Goal: Task Accomplishment & Management: Manage account settings

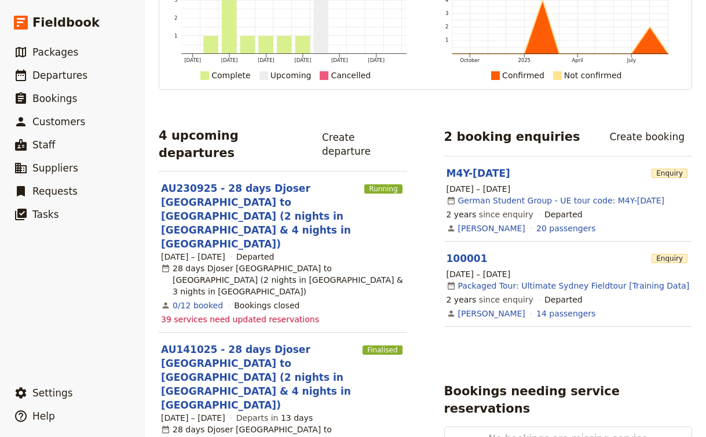
scroll to position [242, 0]
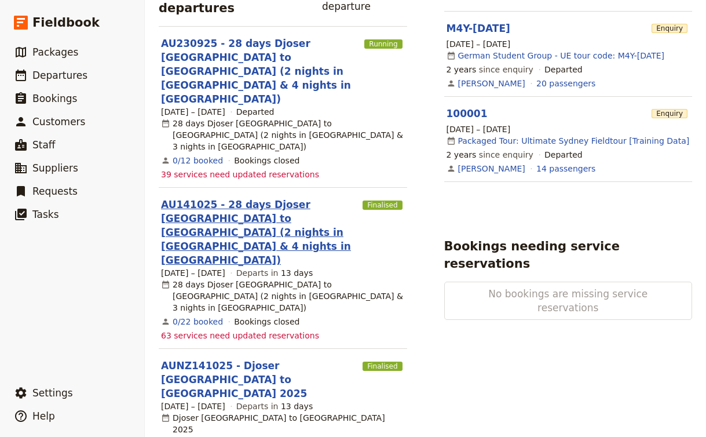
click at [279, 198] on link "AU141025 - 28 days Djoser [GEOGRAPHIC_DATA] to [GEOGRAPHIC_DATA] (2 nights in […" at bounding box center [259, 233] width 197 height 70
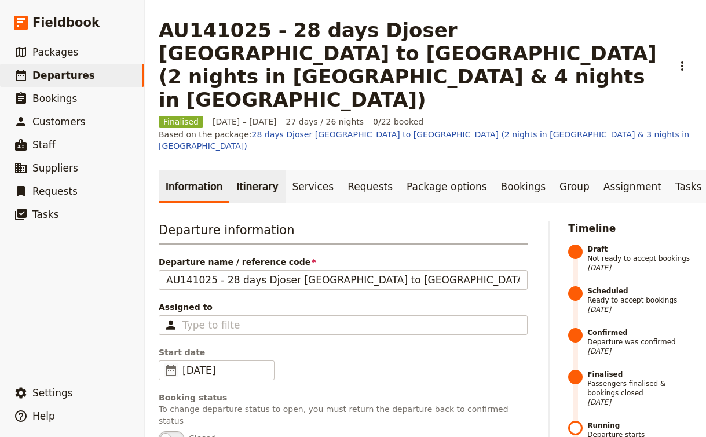
click at [259, 170] on link "Itinerary" at bounding box center [257, 186] width 56 height 32
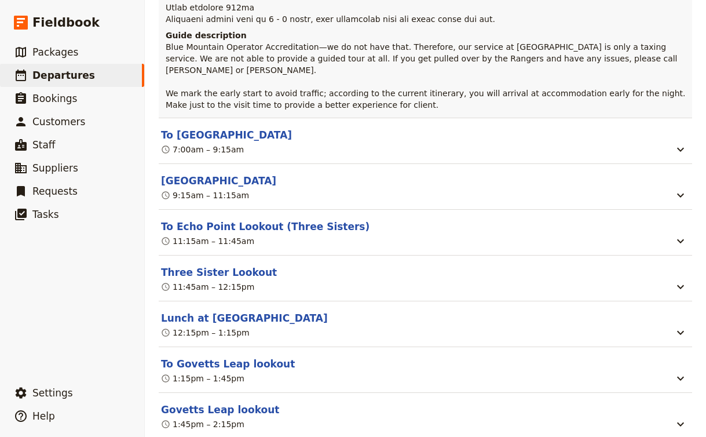
scroll to position [2326, 0]
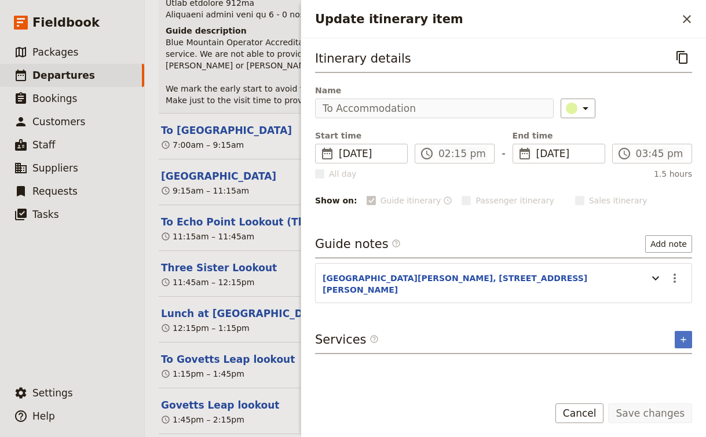
click at [580, 271] on section "[GEOGRAPHIC_DATA][PERSON_NAME], [STREET_ADDRESS][PERSON_NAME] ​" at bounding box center [503, 283] width 377 height 40
click at [657, 278] on icon "Update itinerary item" at bounding box center [656, 278] width 14 height 14
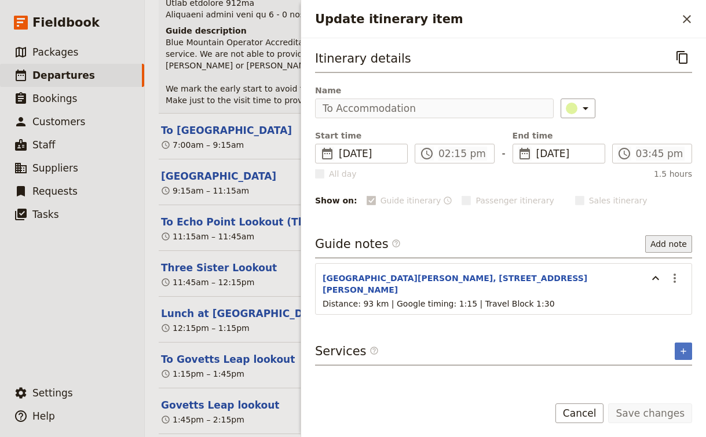
click at [675, 246] on button "Add note" at bounding box center [669, 243] width 47 height 17
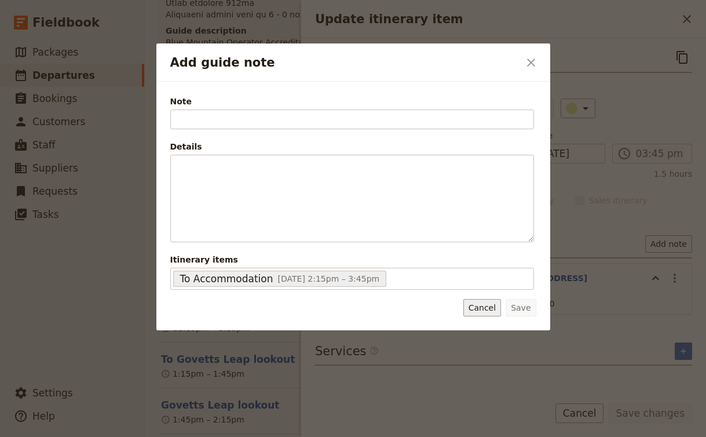
click at [487, 305] on button "Cancel" at bounding box center [483, 307] width 38 height 17
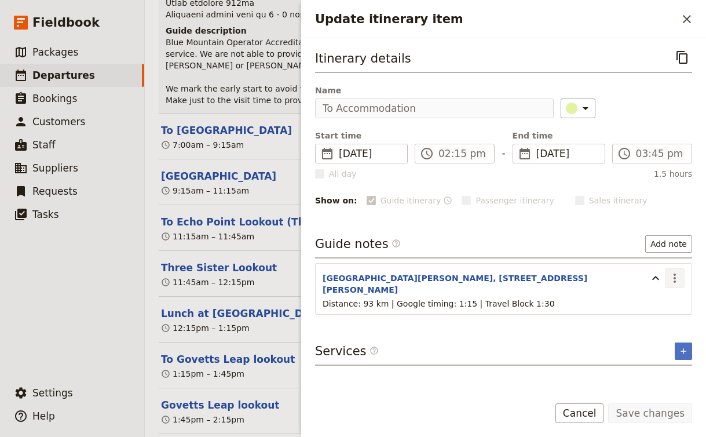
click at [677, 280] on icon "Actions" at bounding box center [675, 278] width 14 height 14
click at [646, 308] on span "Edit note" at bounding box center [642, 304] width 37 height 12
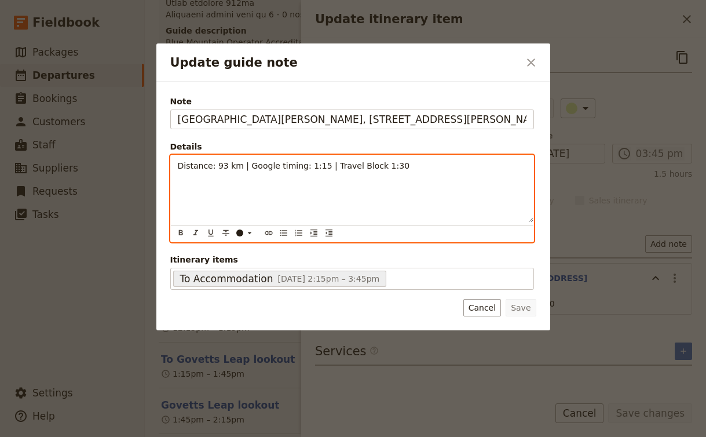
click at [178, 167] on span "Distance: 93 km | Google timing: 1:15 | Travel Block 1:30" at bounding box center [294, 165] width 232 height 9
click at [417, 173] on div "Distance: 93 km | Google timing: 1:15 | Travel Block 1:30" at bounding box center [352, 188] width 363 height 67
click at [414, 173] on div "Distance: 93 km | Google timing: 1:15 | Travel Block 1:30" at bounding box center [352, 188] width 363 height 67
click at [386, 190] on p "Distance: 93 km | Google timing: 1:15 | Travel Block 1:30 Guest will be split b…" at bounding box center [352, 183] width 349 height 46
click at [431, 212] on div "Distance: 93 km | Google timing: 1:15 | Travel Block 1:30 Guests will be split …" at bounding box center [352, 188] width 363 height 67
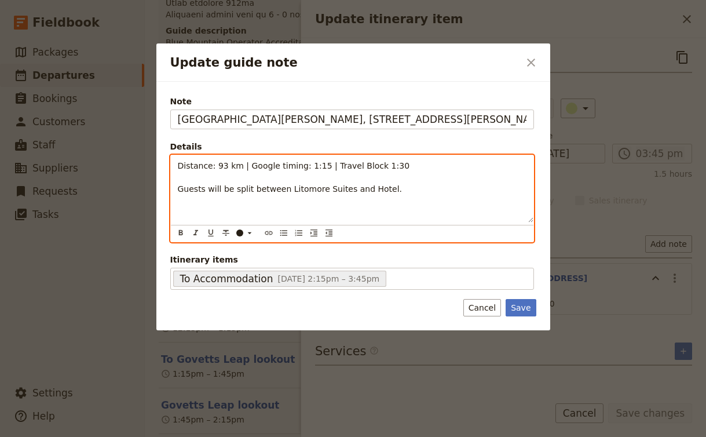
click at [374, 188] on span "Guests will be split between Litomore Suites and Hotel." at bounding box center [290, 188] width 225 height 9
click at [467, 203] on p "Distance: 93 km | Google timing: 1:15 | Travel Block 1:30 Guests will be split …" at bounding box center [352, 183] width 349 height 46
click at [341, 190] on span "Guests will be split between Litomore Suites and the Hotel." at bounding box center [298, 188] width 241 height 9
click at [422, 188] on p "Distance: 93 km | Google timing: 1:15 | Travel Block 1:30 Guests will be split …" at bounding box center [352, 183] width 349 height 46
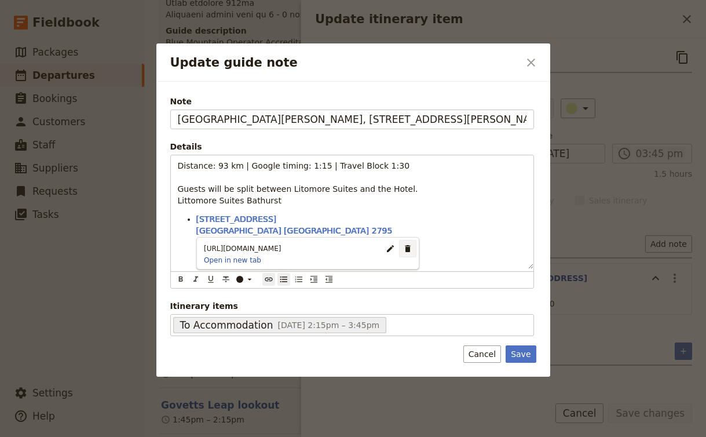
click at [401, 436] on div "Update guide note ​ Note [GEOGRAPHIC_DATA] on [PERSON_NAME], [STREET_ADDRESS][P…" at bounding box center [353, 437] width 706 height 0
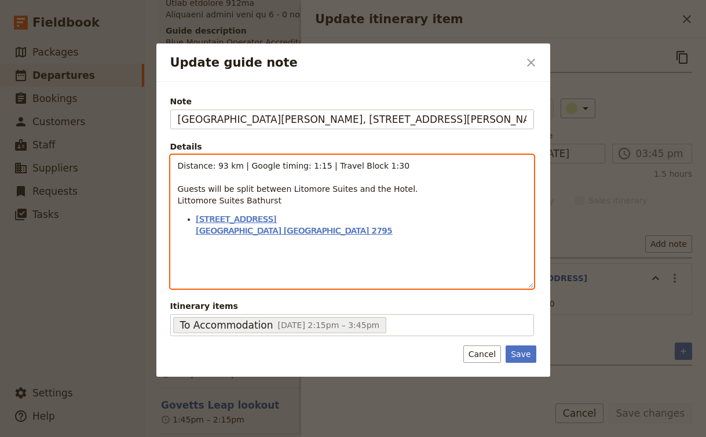
click at [238, 226] on span "[GEOGRAPHIC_DATA] [GEOGRAPHIC_DATA] 2795" at bounding box center [294, 230] width 196 height 9
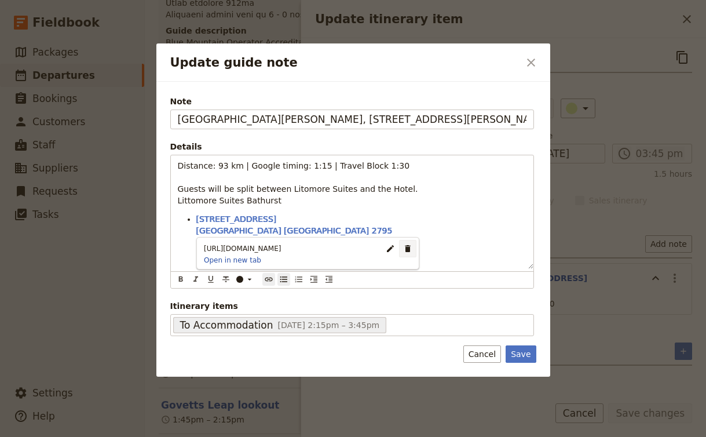
click at [398, 436] on div "Update guide note ​ Note [GEOGRAPHIC_DATA] on [PERSON_NAME], [STREET_ADDRESS][P…" at bounding box center [353, 437] width 706 height 0
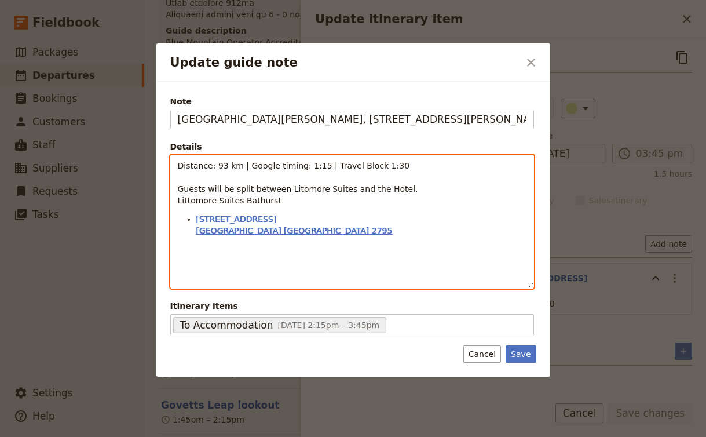
click at [244, 227] on span "[GEOGRAPHIC_DATA] [GEOGRAPHIC_DATA] 2795" at bounding box center [294, 230] width 196 height 9
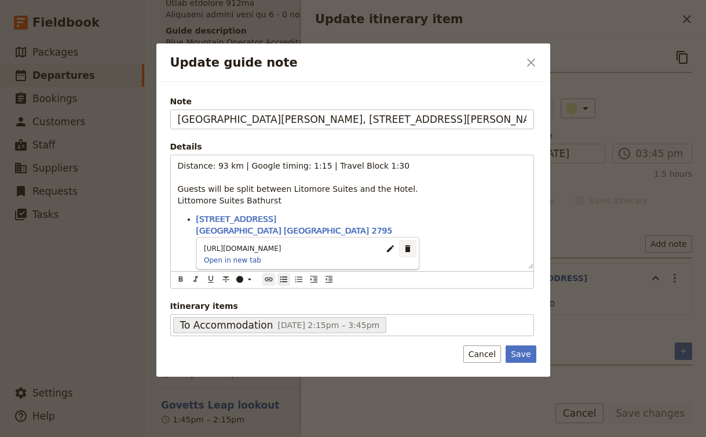
click at [398, 436] on div "Update guide note ​ Note [GEOGRAPHIC_DATA] on [PERSON_NAME], [STREET_ADDRESS][P…" at bounding box center [353, 437] width 706 height 0
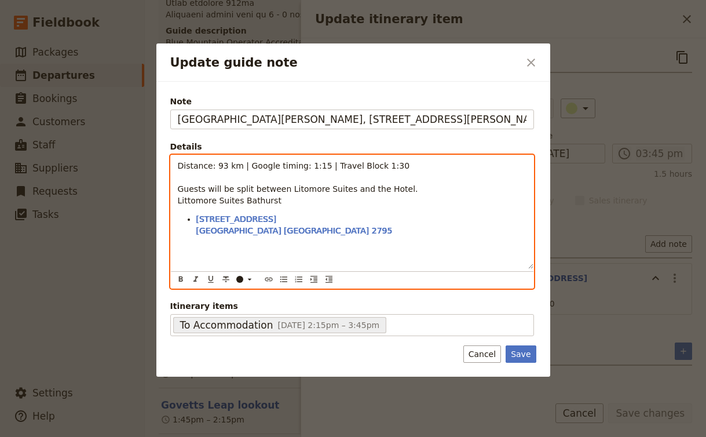
click at [398, 245] on div "Distance: 93 km | Google timing: 1:15 | Travel Block 1:30 Guests will be split …" at bounding box center [352, 212] width 363 height 114
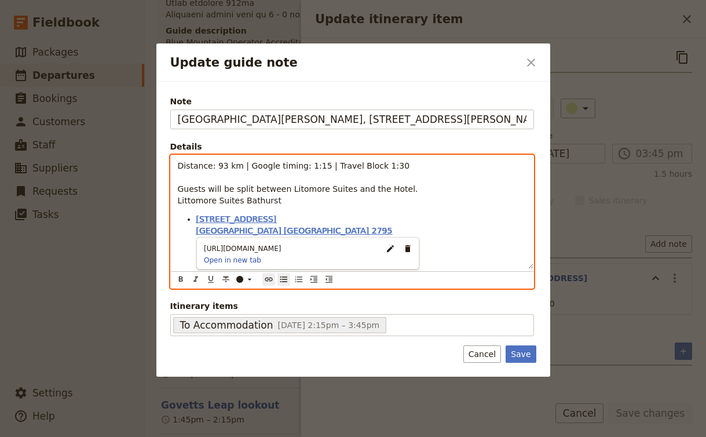
click at [250, 230] on span "[GEOGRAPHIC_DATA] [GEOGRAPHIC_DATA] 2795" at bounding box center [294, 230] width 196 height 9
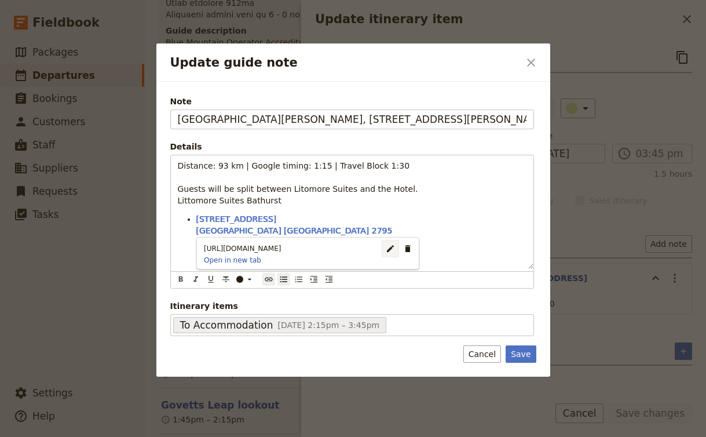
click at [384, 436] on div "Update guide note ​ Note [GEOGRAPHIC_DATA] on [PERSON_NAME], [STREET_ADDRESS][P…" at bounding box center [353, 437] width 706 height 0
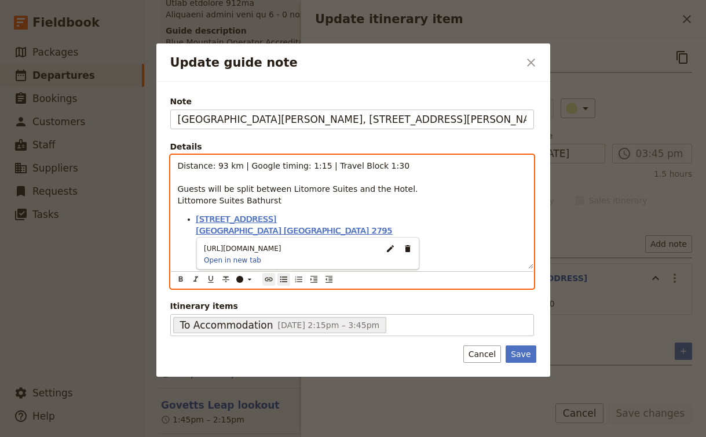
click at [248, 223] on span "[STREET_ADDRESS]" at bounding box center [236, 218] width 81 height 9
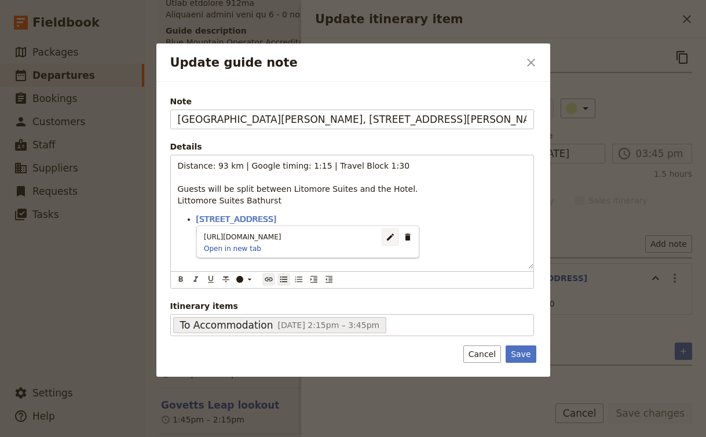
click at [355, 436] on div "Update guide note ​ Note [GEOGRAPHIC_DATA] on [PERSON_NAME], [STREET_ADDRESS][P…" at bounding box center [353, 437] width 706 height 0
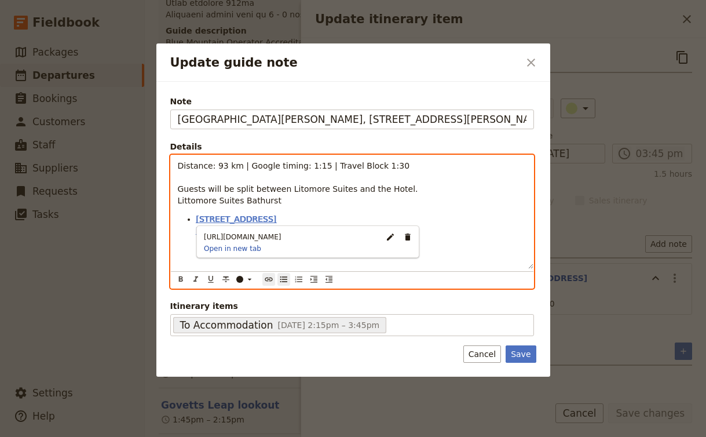
click at [227, 224] on span "[STREET_ADDRESS]" at bounding box center [236, 218] width 81 height 9
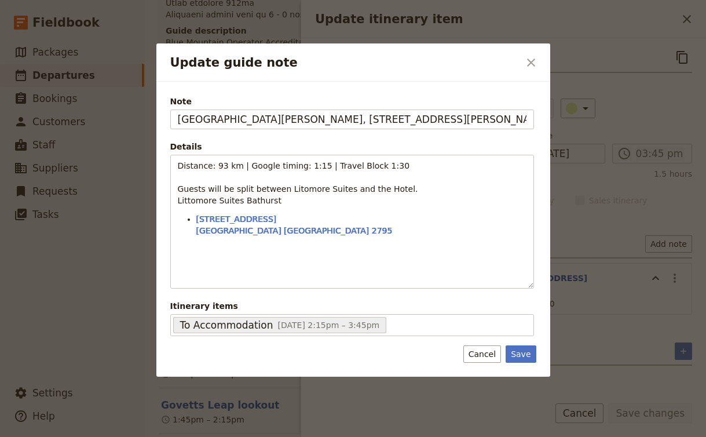
click at [381, 436] on div "Update guide note ​ Note [GEOGRAPHIC_DATA] on [PERSON_NAME], [STREET_ADDRESS][P…" at bounding box center [353, 437] width 706 height 0
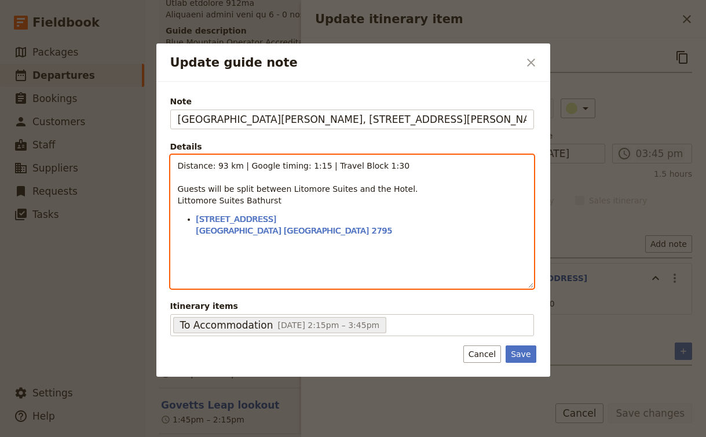
click at [280, 233] on li "[STREET_ADDRESS]" at bounding box center [361, 224] width 330 height 23
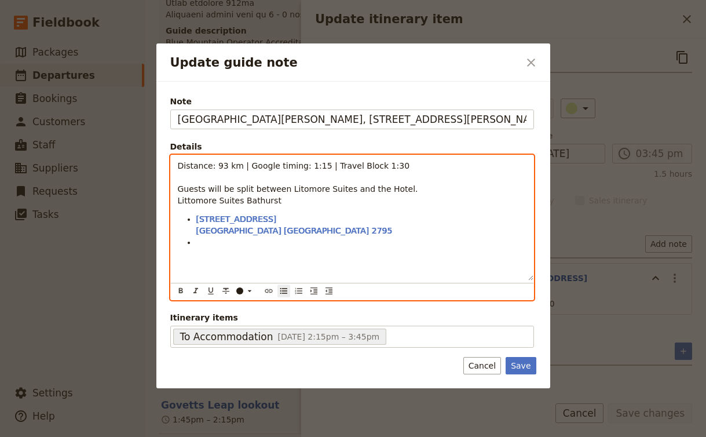
click at [176, 200] on div "Distance: 93 km | Google timing: 1:15 | Travel Block 1:30 Guests will be split …" at bounding box center [352, 217] width 363 height 125
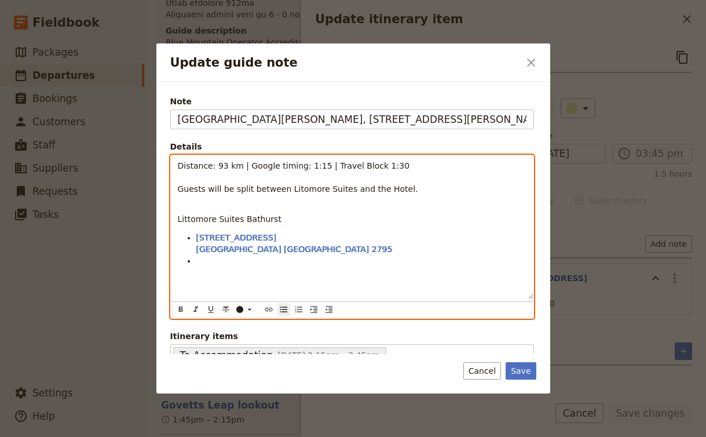
click at [226, 264] on li "Update guide note" at bounding box center [361, 261] width 330 height 12
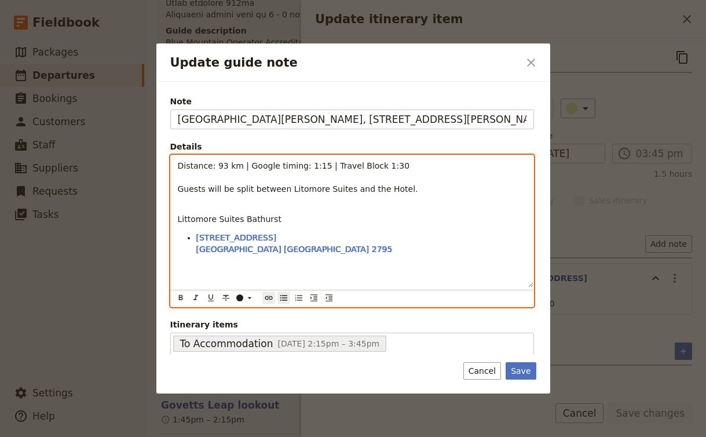
click at [333, 244] on li "[STREET_ADDRESS]" at bounding box center [361, 243] width 330 height 23
click at [409, 206] on p "Distance: 93 km | Google timing: 1:15 | Travel Block 1:30 Guests will be split …" at bounding box center [352, 183] width 349 height 46
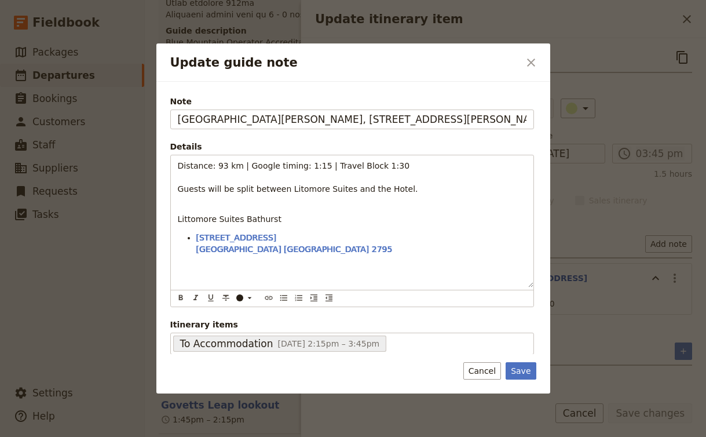
click at [525, 382] on div "Note [GEOGRAPHIC_DATA][PERSON_NAME], [STREET_ADDRESS][PERSON_NAME] Details Dist…" at bounding box center [353, 237] width 394 height 311
click at [526, 365] on button "Save" at bounding box center [521, 370] width 30 height 17
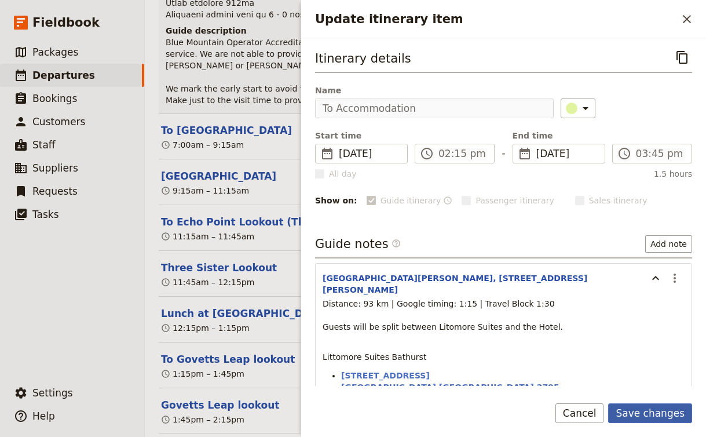
click at [640, 411] on button "Save changes" at bounding box center [650, 413] width 84 height 20
